Goal: Information Seeking & Learning: Learn about a topic

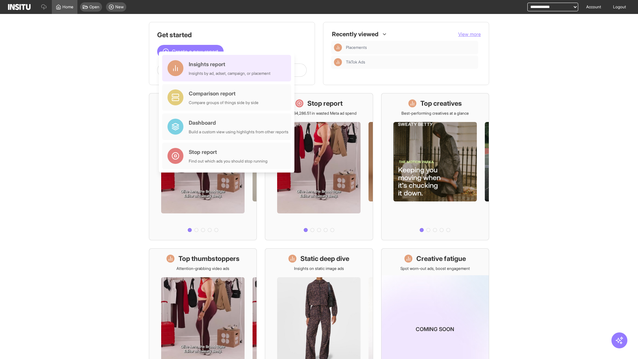
click at [228, 68] on div "Insights report Insights by ad, adset, campaign, or placement" at bounding box center [230, 68] width 82 height 16
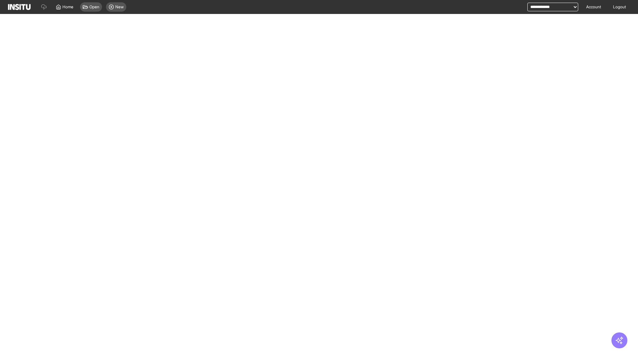
select select "**"
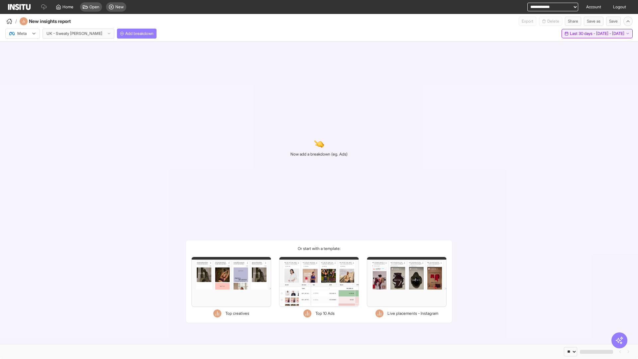
click at [587, 34] on span "Last 30 days - [DATE] - [DATE]" at bounding box center [597, 33] width 54 height 5
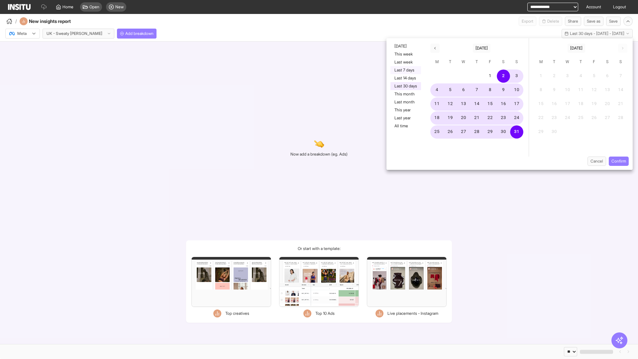
click at [405, 70] on button "Last 7 days" at bounding box center [405, 70] width 31 height 8
